Goal: Transaction & Acquisition: Purchase product/service

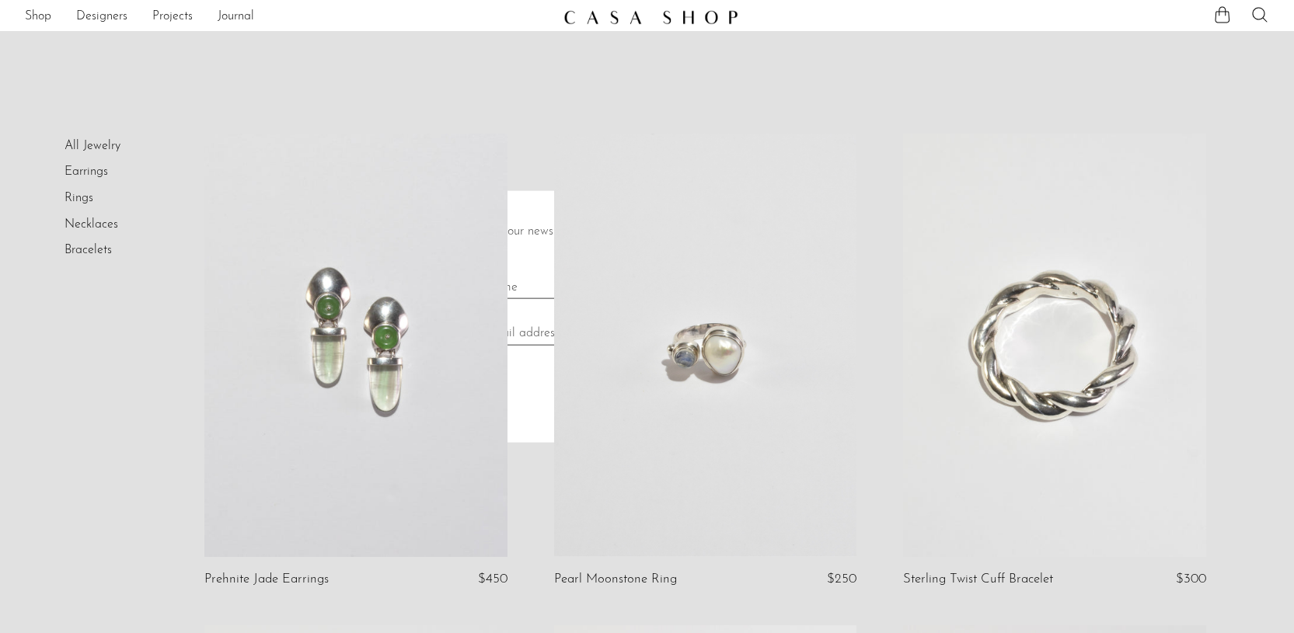
scroll to position [13, 0]
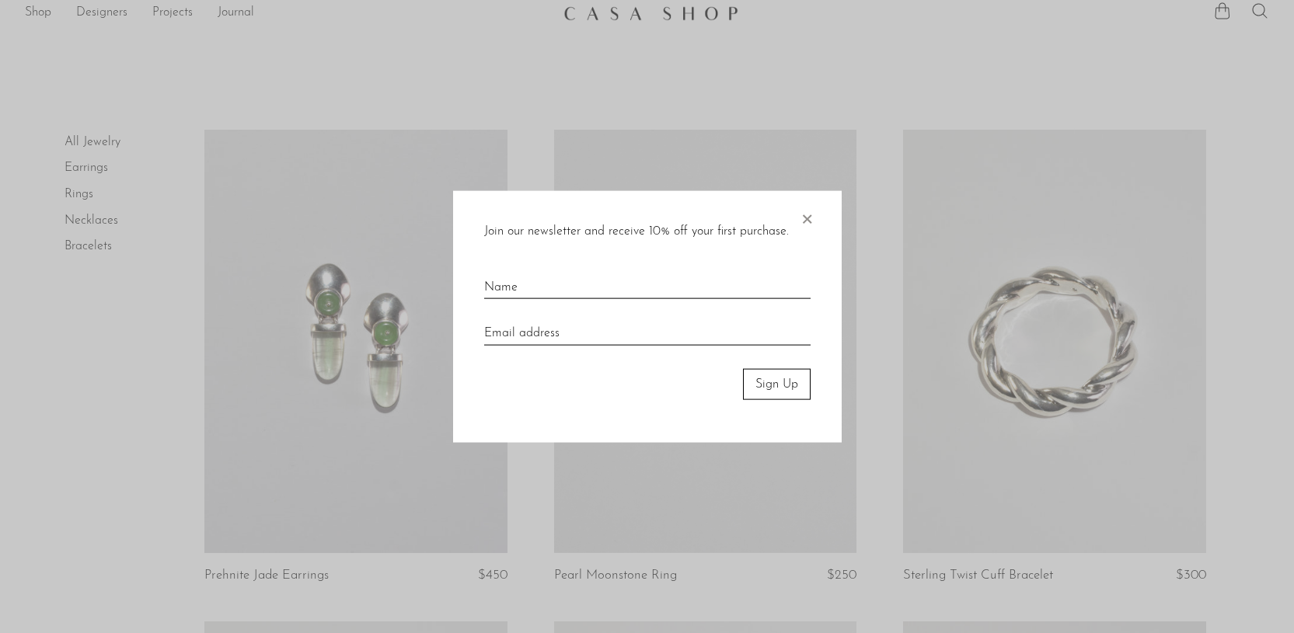
click at [808, 217] on span "×" at bounding box center [807, 215] width 16 height 50
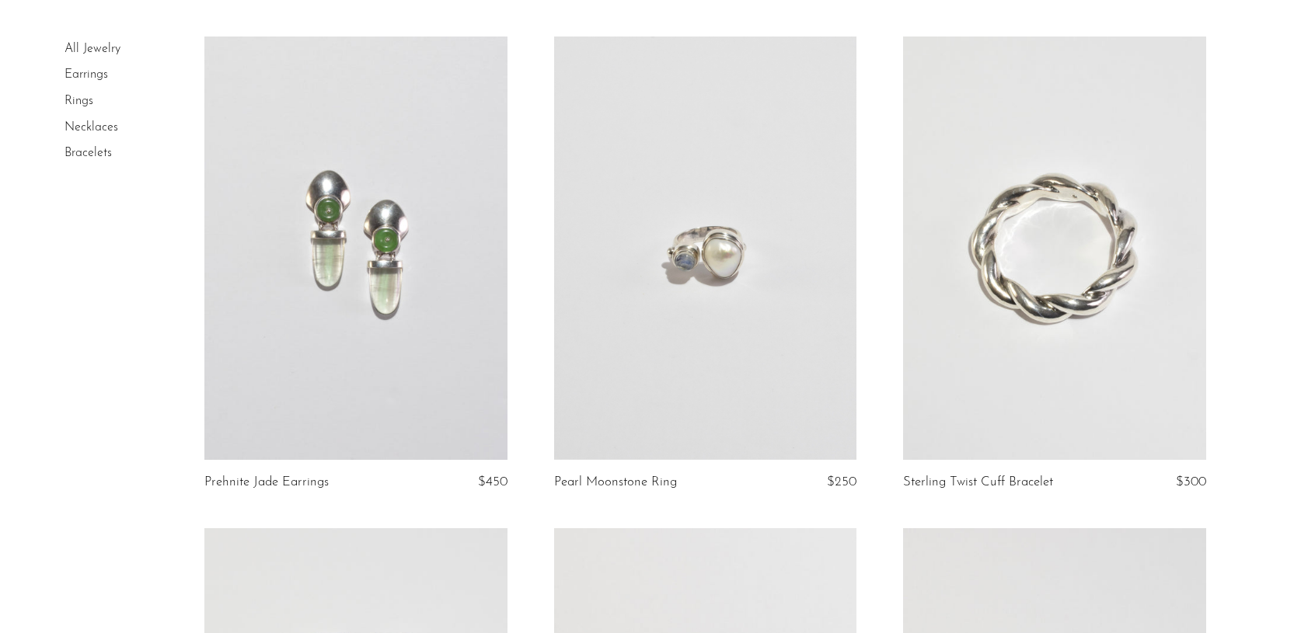
scroll to position [110, 0]
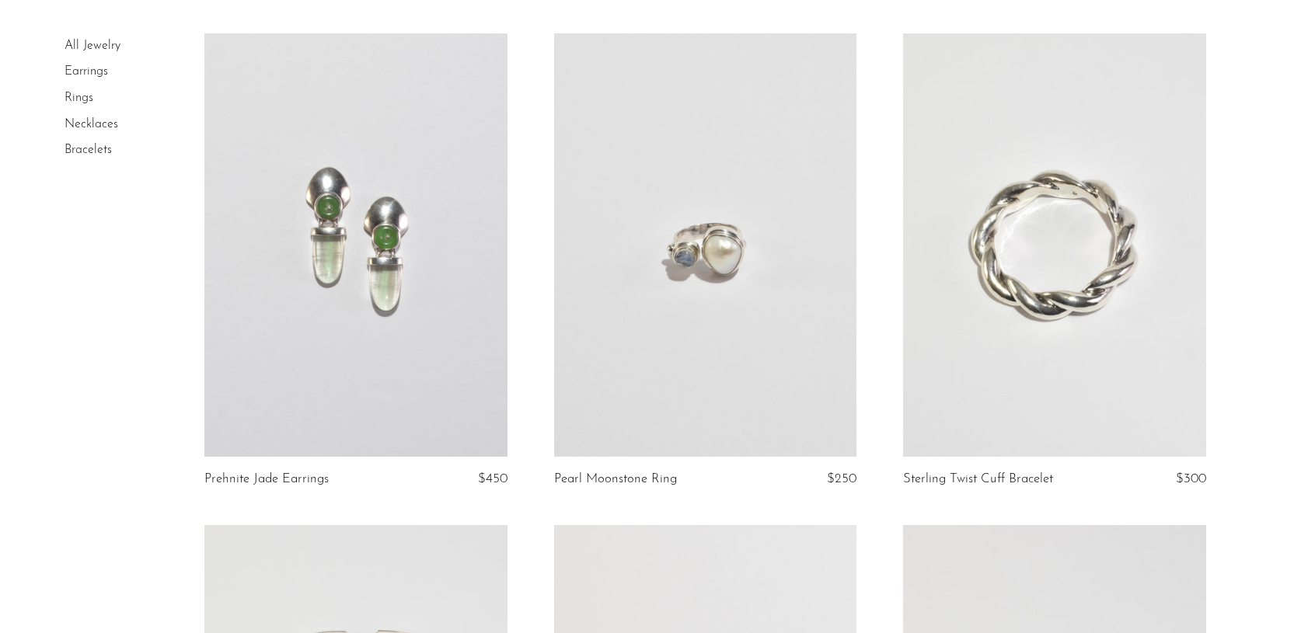
click at [329, 330] on link at bounding box center [355, 245] width 302 height 424
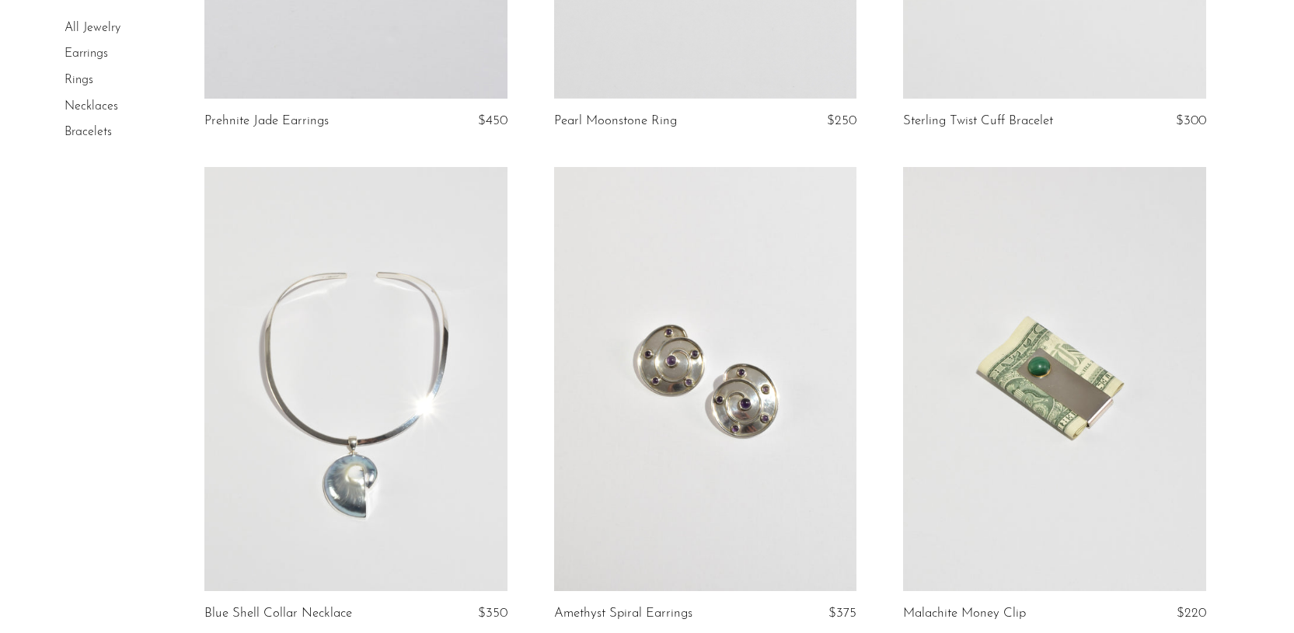
scroll to position [473, 0]
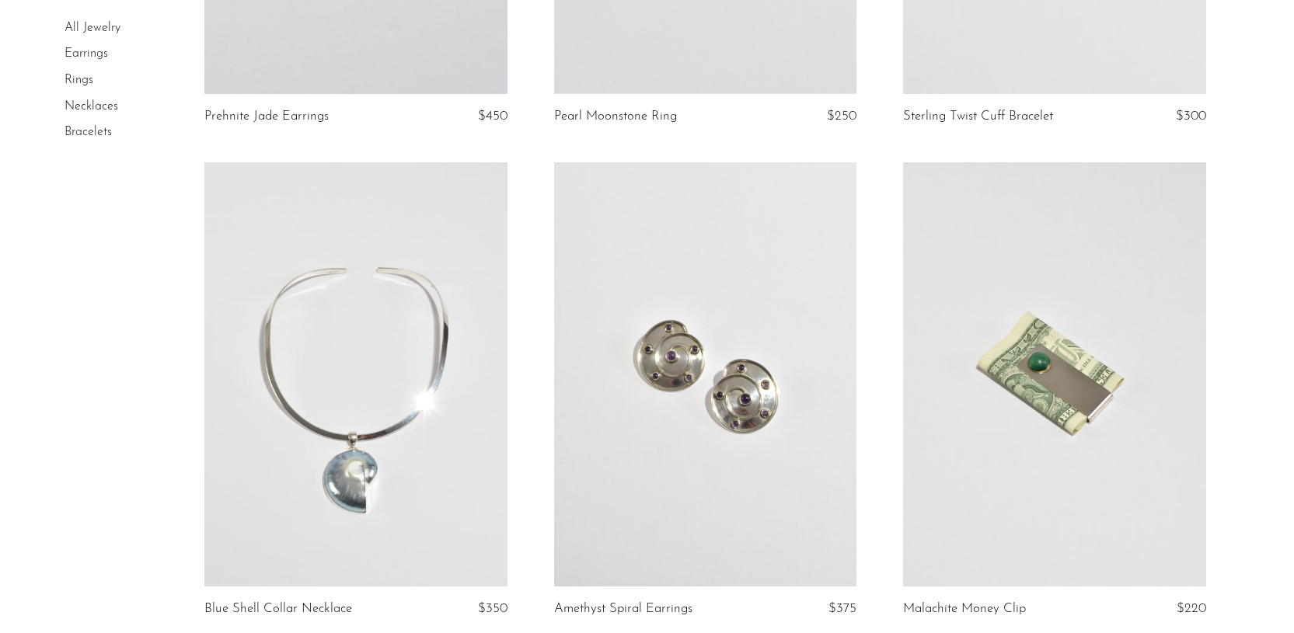
click at [661, 385] on link at bounding box center [705, 374] width 302 height 424
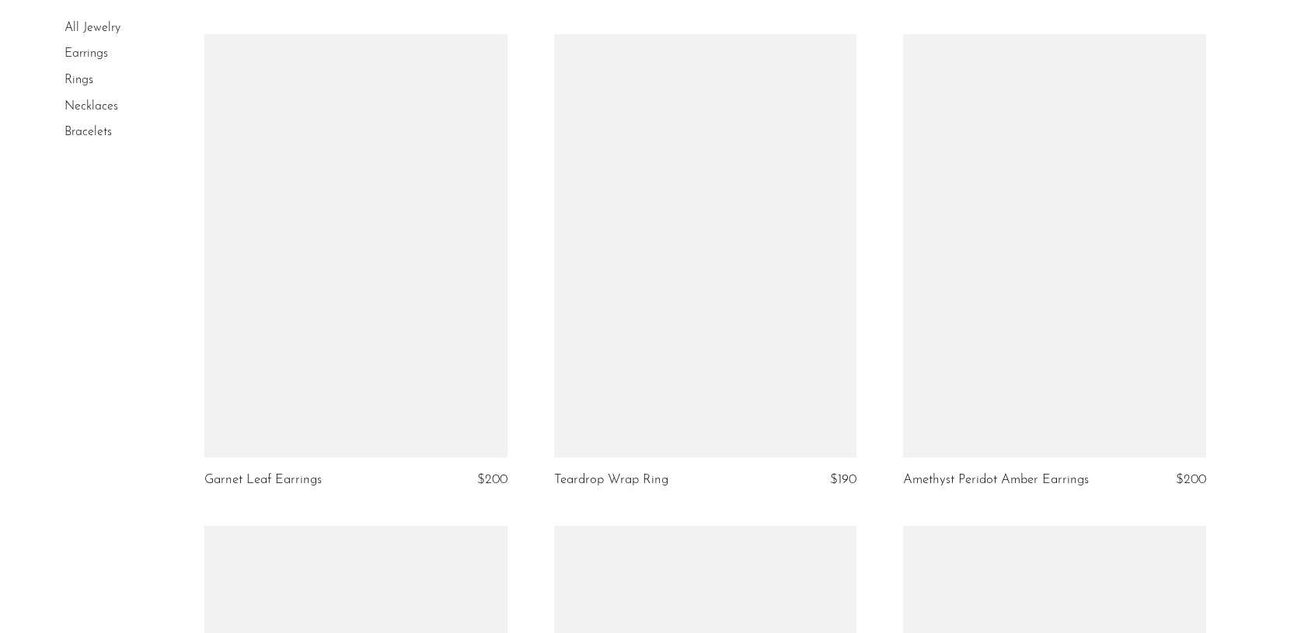
scroll to position [3562, 0]
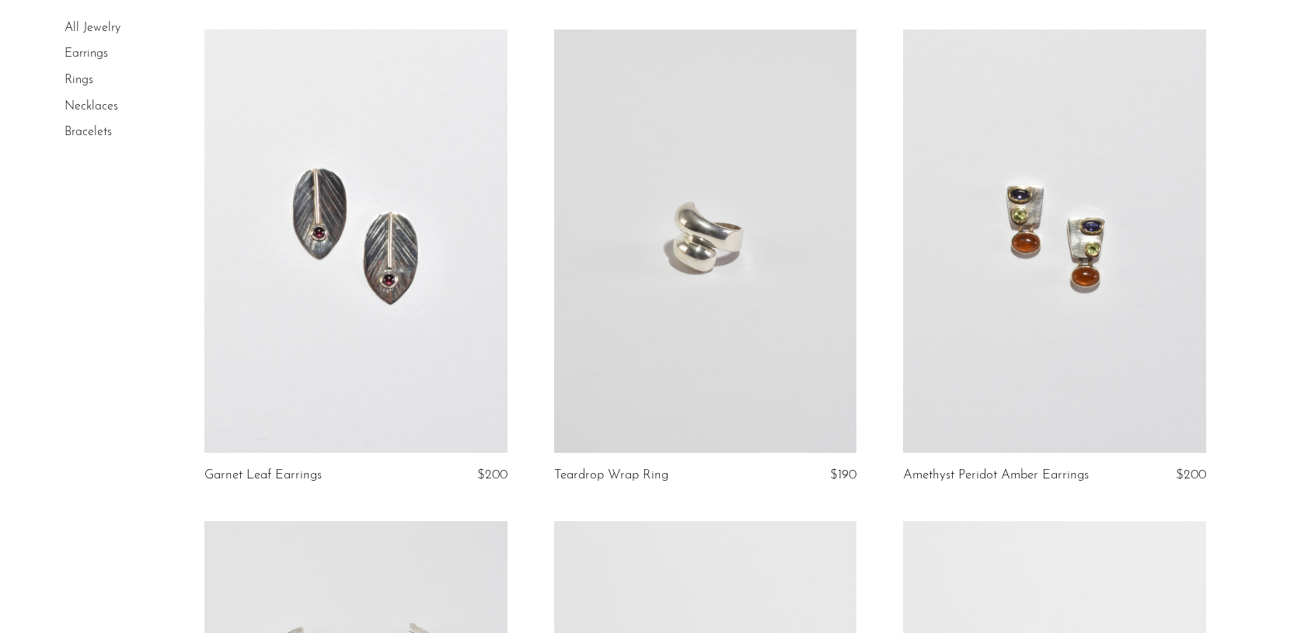
click at [1122, 305] on link at bounding box center [1054, 242] width 302 height 424
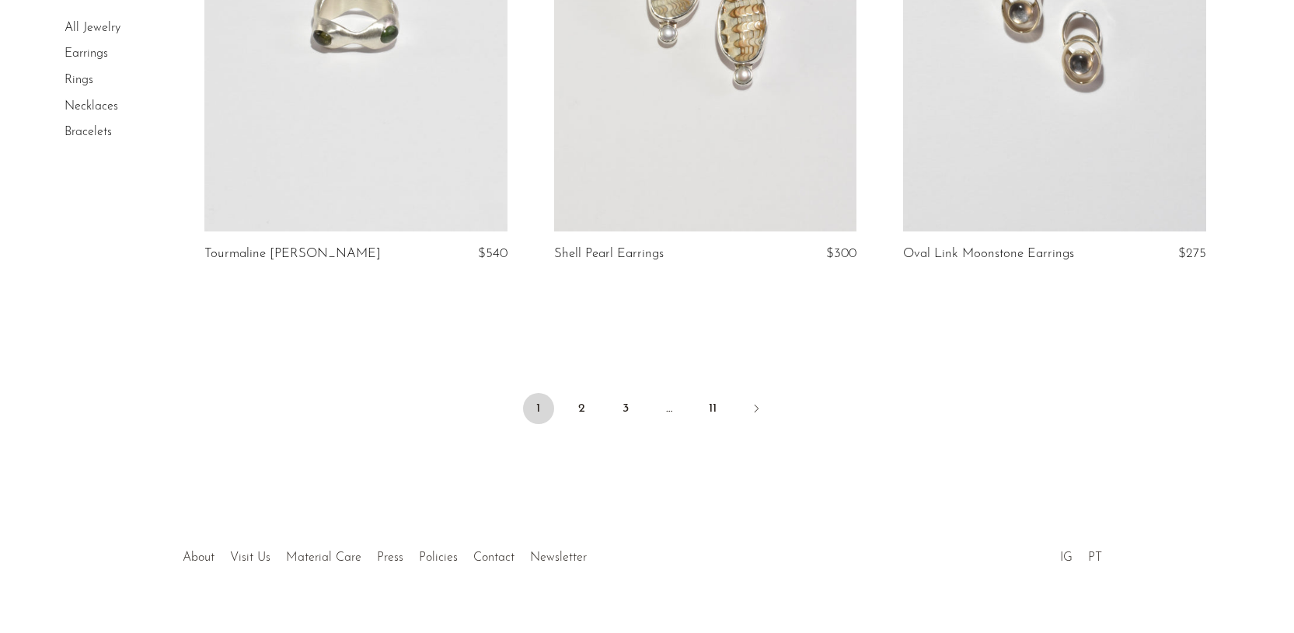
scroll to position [5782, 0]
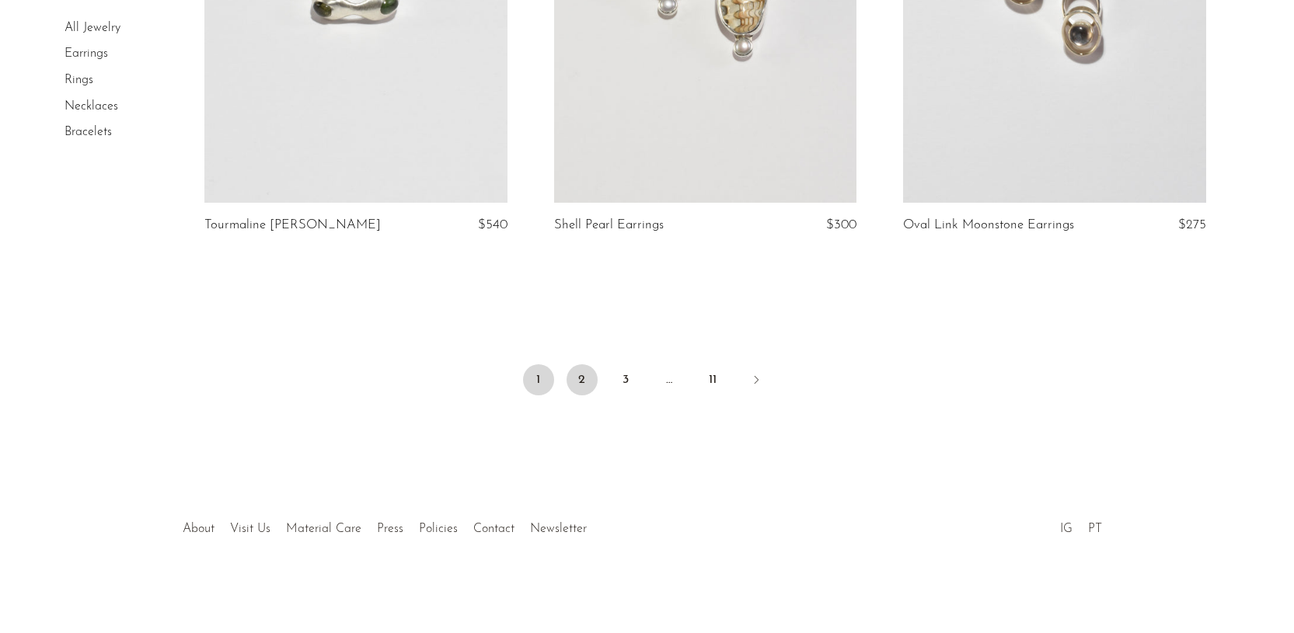
click at [582, 372] on link "2" at bounding box center [582, 380] width 31 height 31
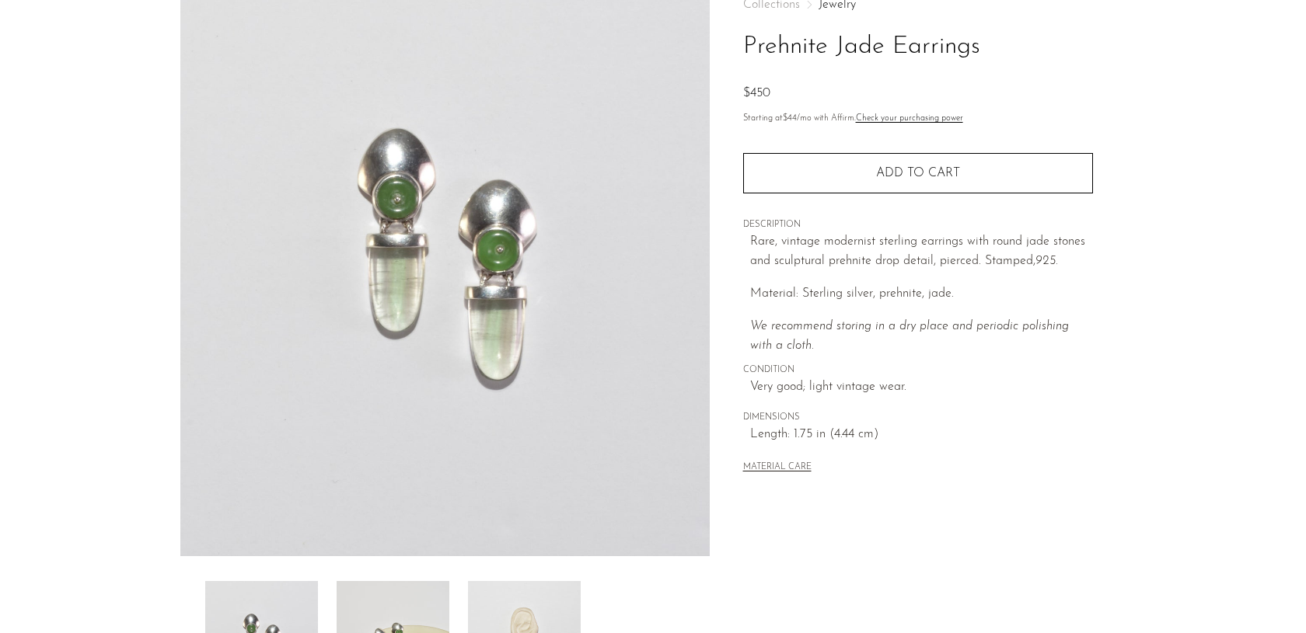
scroll to position [209, 0]
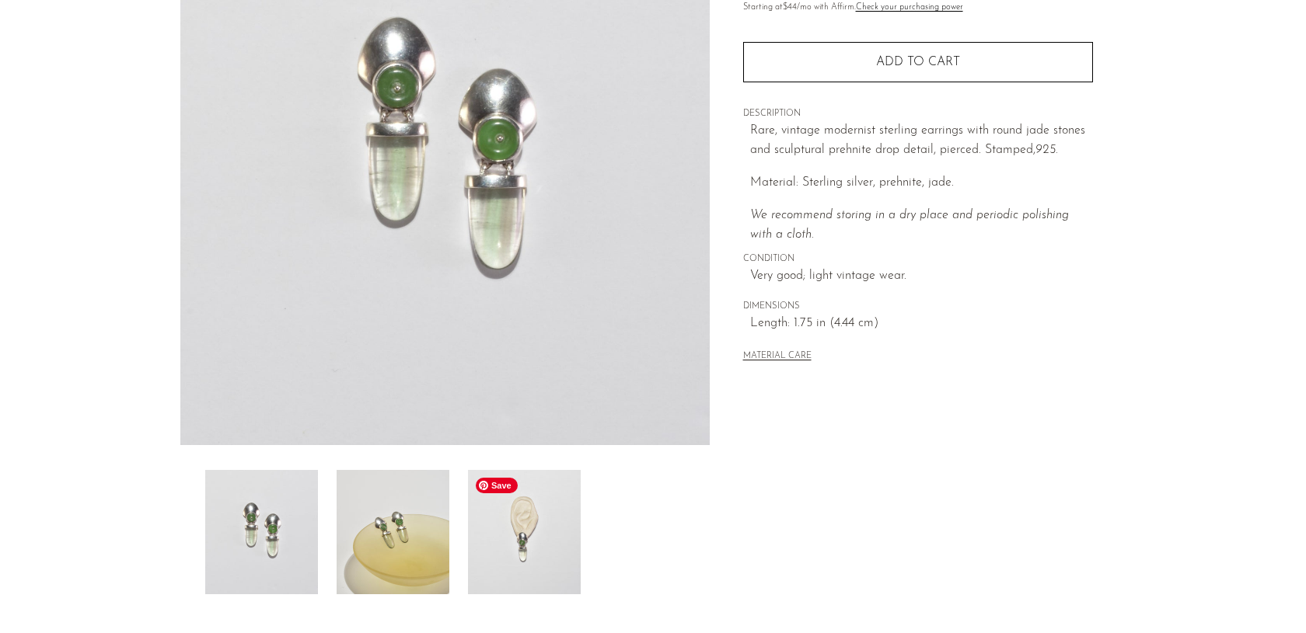
click at [513, 548] on img at bounding box center [524, 532] width 113 height 124
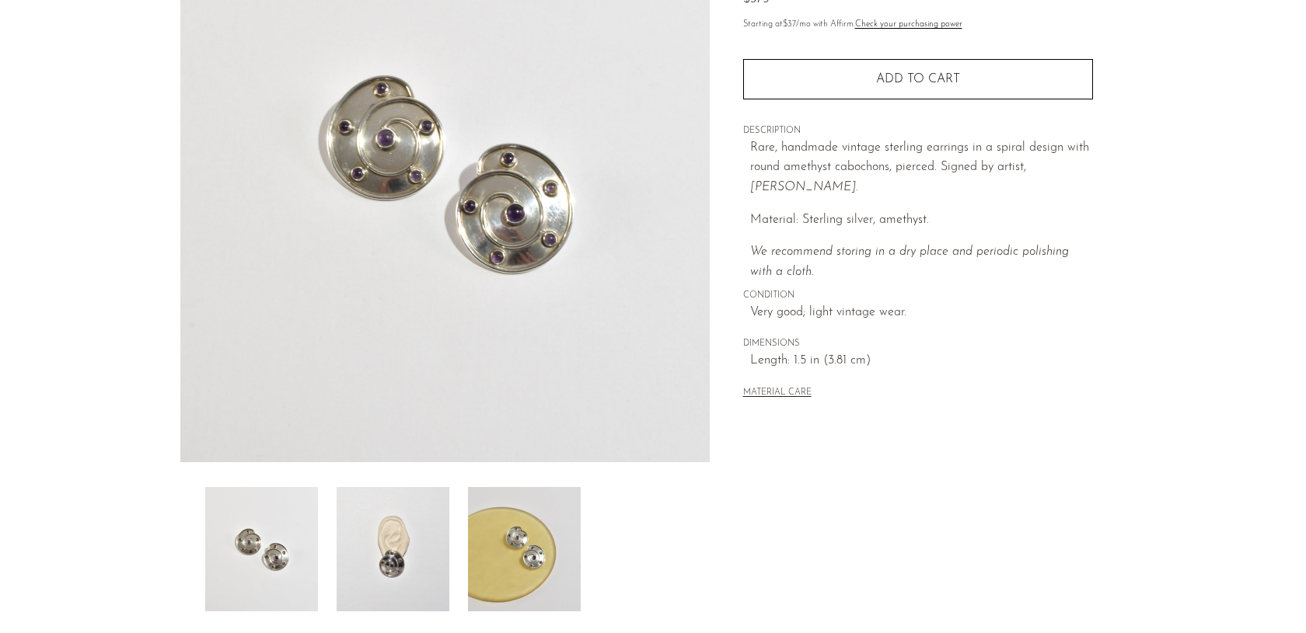
scroll to position [213, 0]
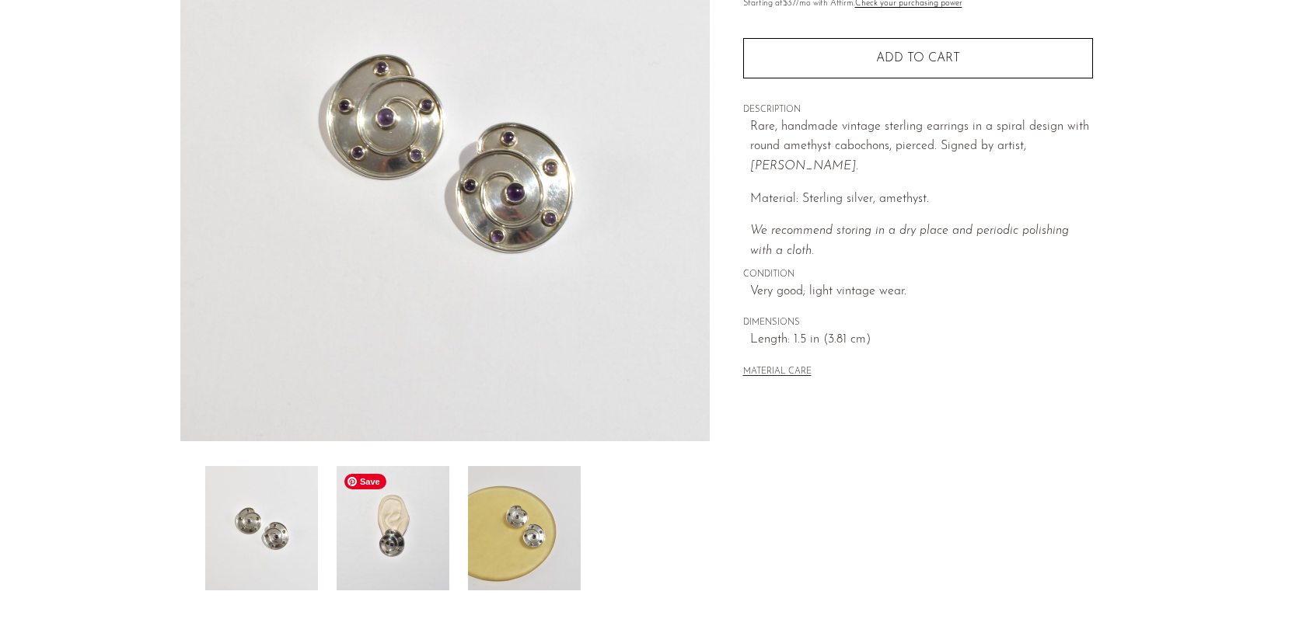
click at [390, 530] on img at bounding box center [393, 528] width 113 height 124
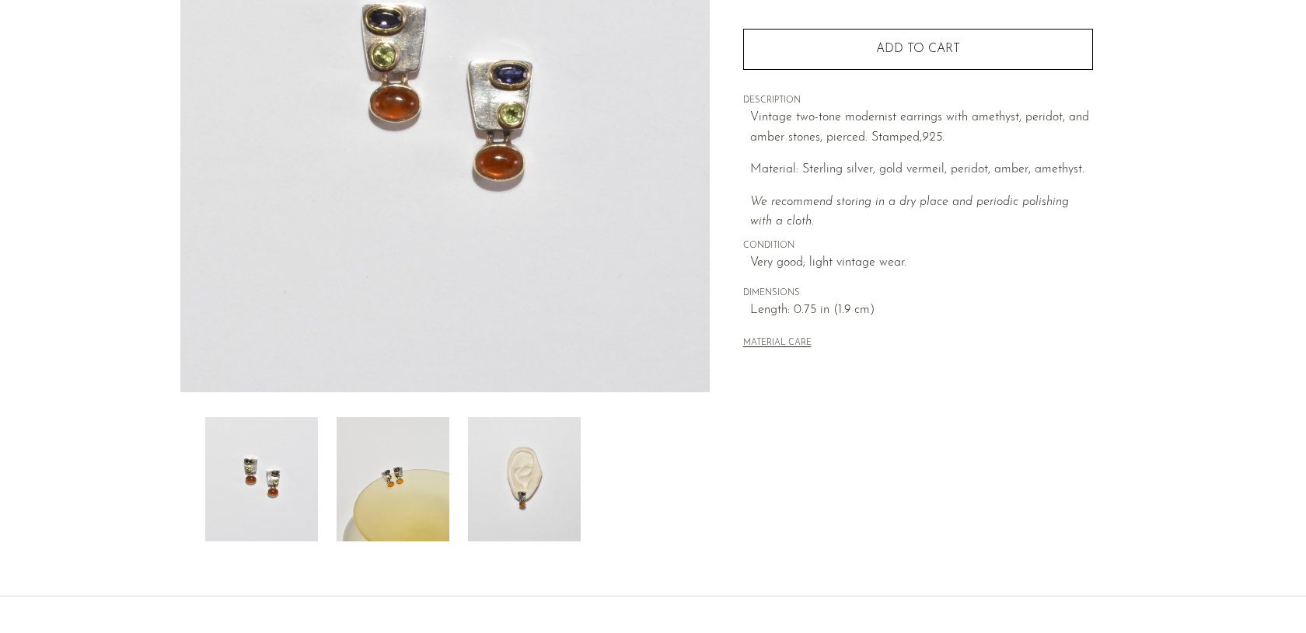
scroll to position [289, 0]
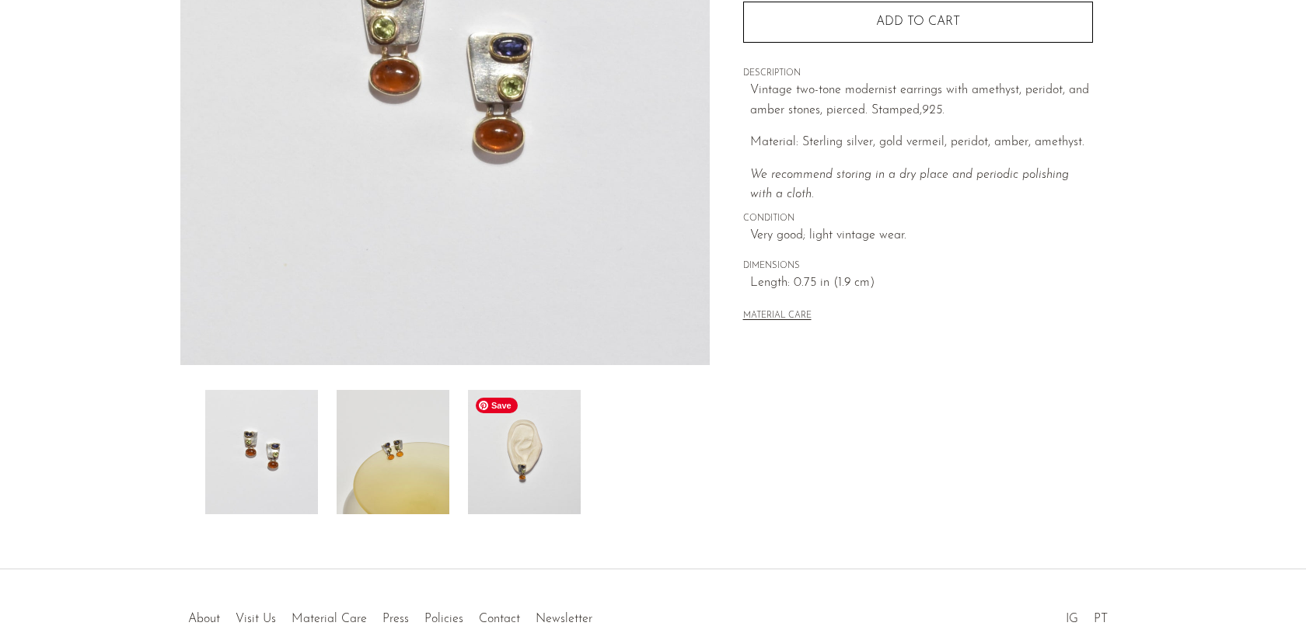
click at [508, 476] on img at bounding box center [524, 452] width 113 height 124
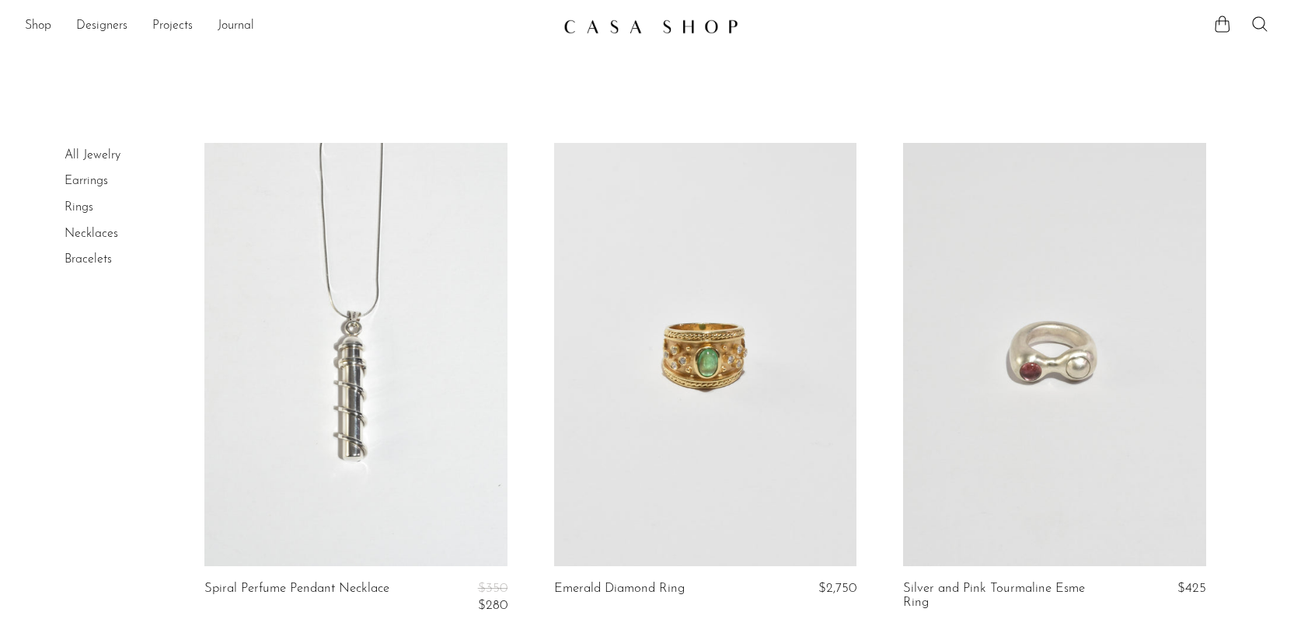
click at [82, 175] on link "Earrings" at bounding box center [87, 181] width 44 height 12
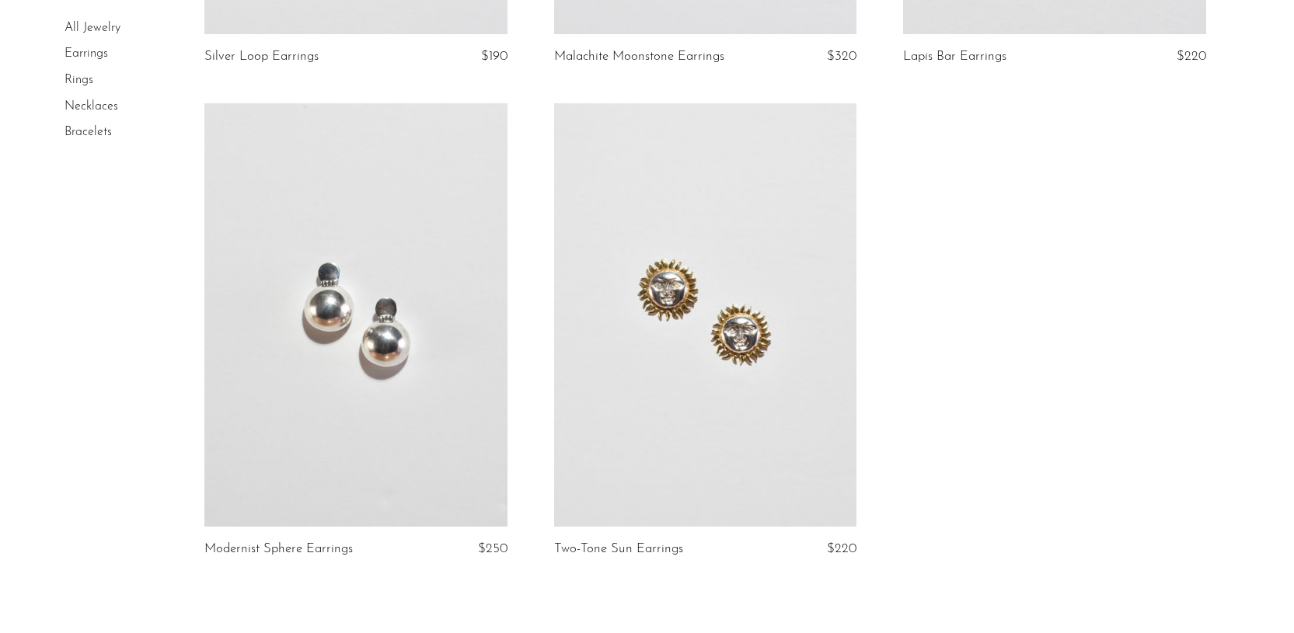
scroll to position [1949, 0]
